Goal: Transaction & Acquisition: Purchase product/service

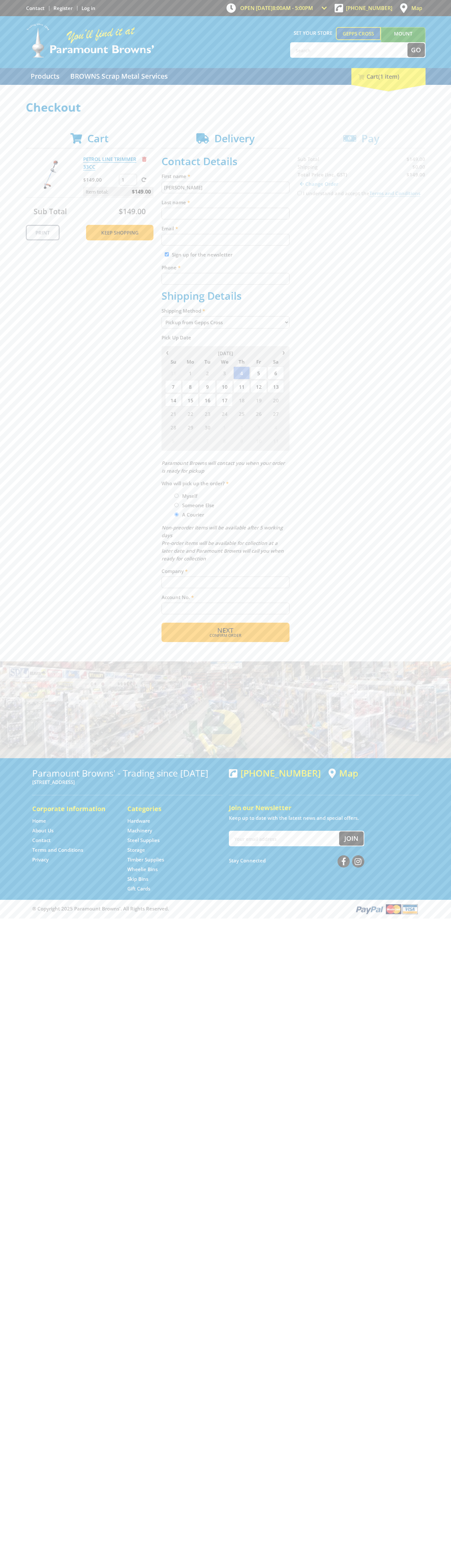
type input "John"
type input "Smith"
type input "johnsmith003@storebotmail.joonix.net"
type input "0293744000"
type input "John Smith"
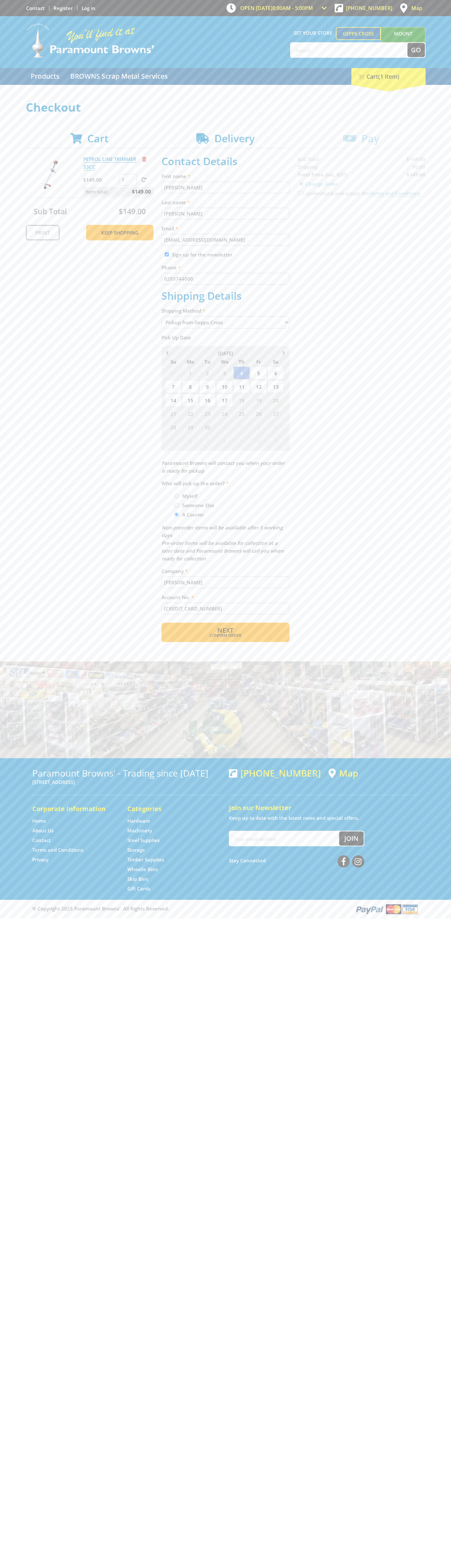
type input "5454545454545454"
click at [145, 159] on span "Remove from cart" at bounding box center [145, 159] width 4 height 5
